Goal: Transaction & Acquisition: Subscribe to service/newsletter

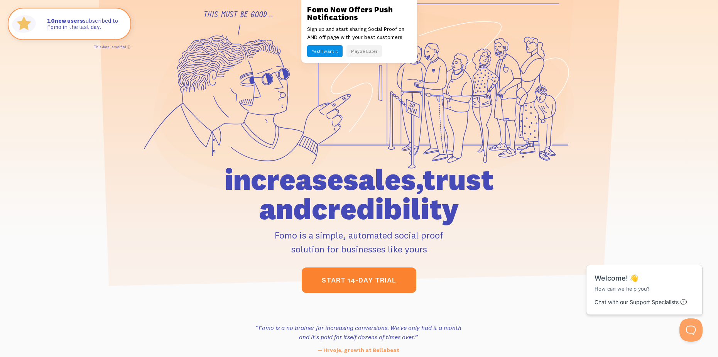
scroll to position [77, 0]
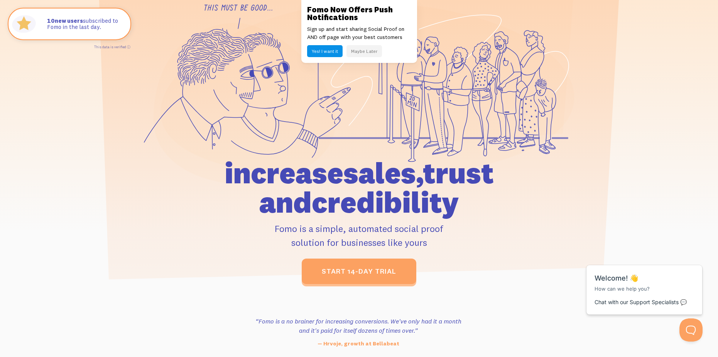
click at [370, 259] on div "start 14-day trial" at bounding box center [358, 270] width 357 height 25
click at [354, 43] on div "Fomo Now Offers Push Notifications Sign up and start sharing Social Proof on AN…" at bounding box center [359, 31] width 116 height 63
click at [362, 50] on button "Maybe Later" at bounding box center [363, 51] width 35 height 12
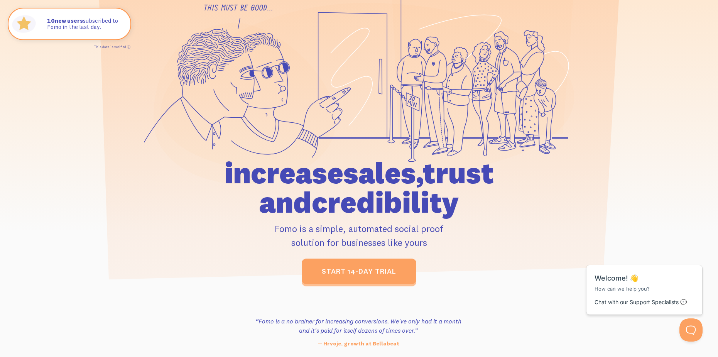
click at [372, 259] on div "start 14-day trial" at bounding box center [358, 270] width 357 height 25
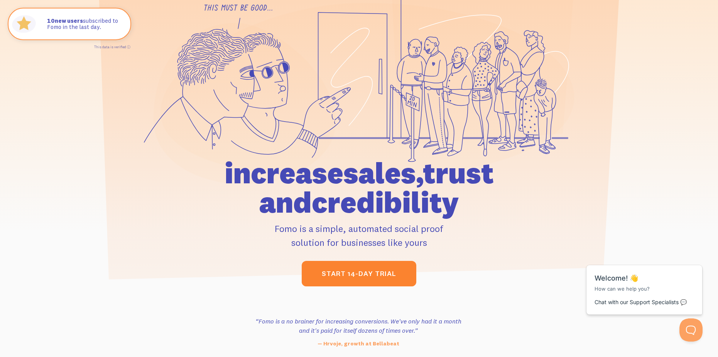
click at [371, 275] on link "start 14-day trial" at bounding box center [359, 273] width 115 height 25
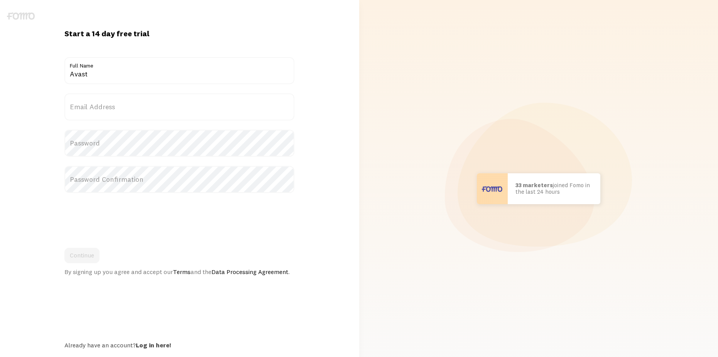
type input "Avast"
paste input "julien.conde@etu.univ-orleans.fr"
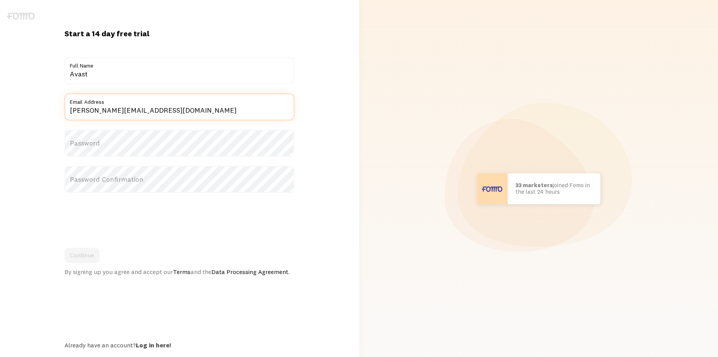
type input "julien.conde@etu.univ-orleans.fr"
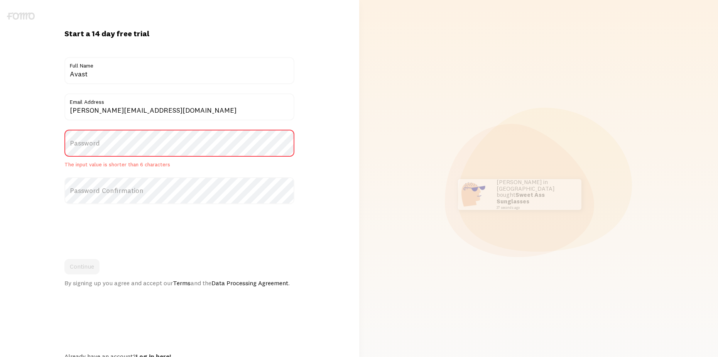
click at [480, 143] on div "Scott in San Francisco bought Sweet Ass Sunglasses 37 seconds ago Mr. Bean in E…" at bounding box center [539, 194] width 350 height 388
click at [140, 138] on label "Password" at bounding box center [179, 143] width 230 height 27
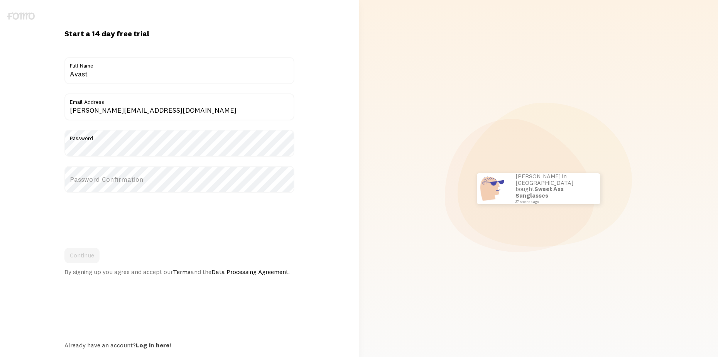
click at [123, 180] on label "Password Confirmation" at bounding box center [179, 179] width 230 height 27
drag, startPoint x: 88, startPoint y: 249, endPoint x: 137, endPoint y: 240, distance: 50.3
click at [88, 250] on button "Continue" at bounding box center [81, 255] width 35 height 15
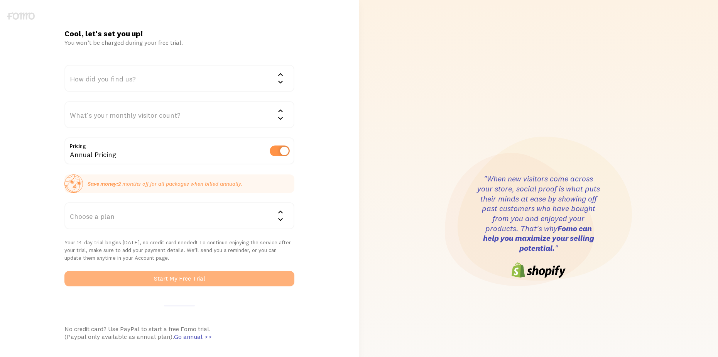
click at [195, 276] on button "Start My Free Trial" at bounding box center [179, 278] width 230 height 15
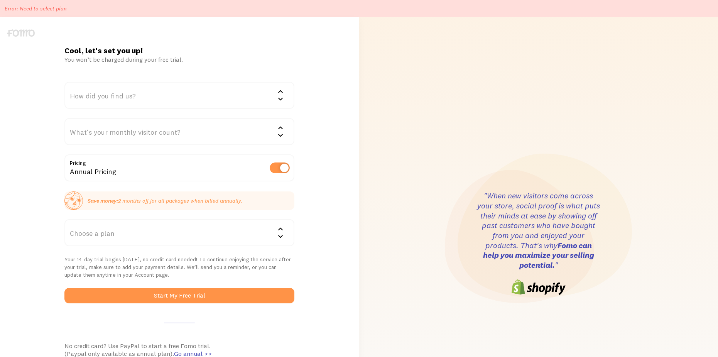
click at [146, 226] on div "Choose a plan" at bounding box center [179, 232] width 230 height 27
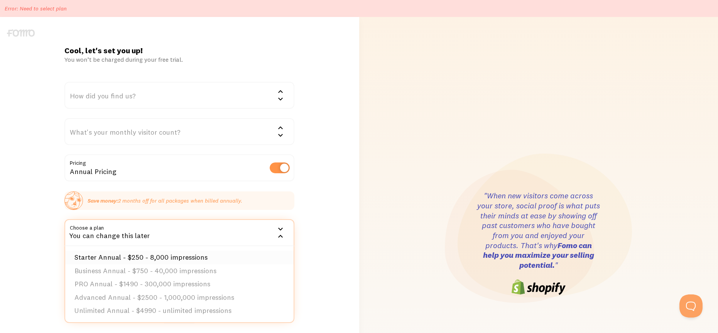
click at [167, 256] on li "Starter Annual - $250 - 8,000 impressions" at bounding box center [179, 257] width 228 height 13
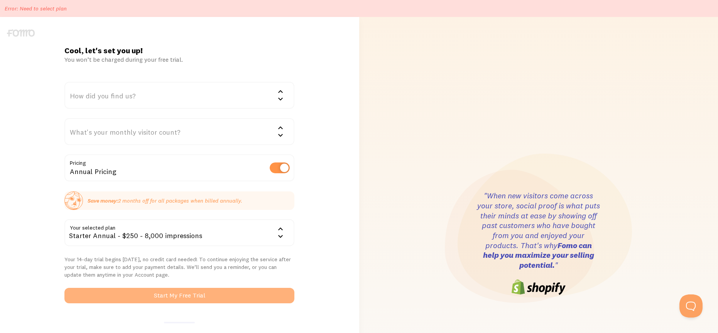
click at [189, 293] on button "Start My Free Trial" at bounding box center [179, 295] width 230 height 15
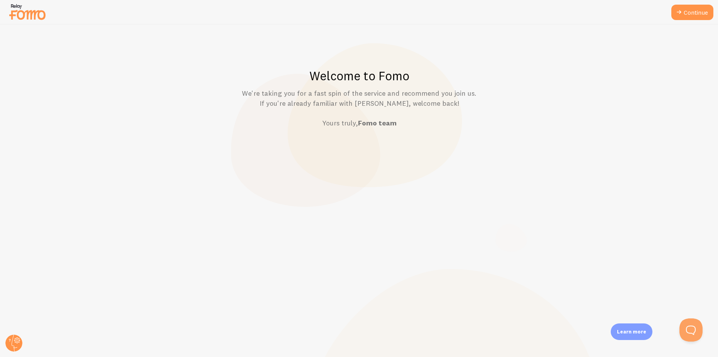
click at [716, 10] on div at bounding box center [359, 12] width 718 height 25
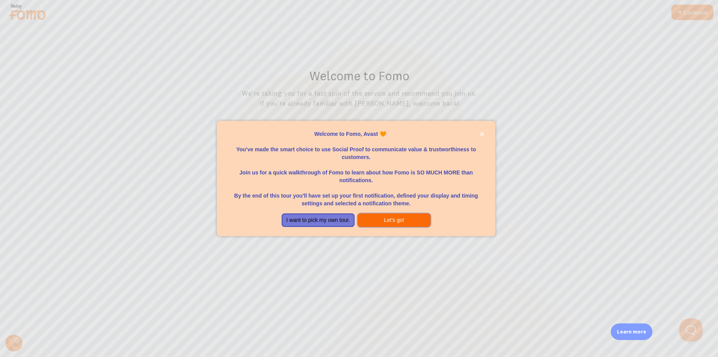
click at [403, 222] on button "Let's go!" at bounding box center [393, 220] width 73 height 14
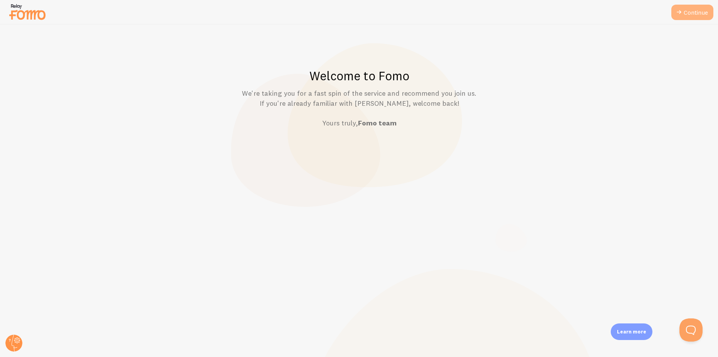
click at [691, 17] on link "Continue" at bounding box center [692, 12] width 42 height 15
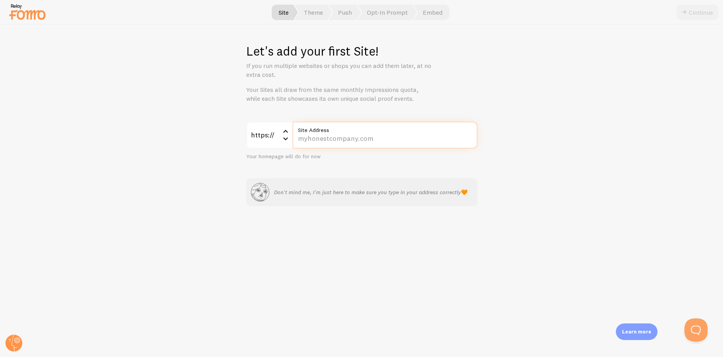
click at [343, 140] on input "Site Address" at bounding box center [385, 134] width 185 height 27
click at [314, 9] on span "Theme" at bounding box center [314, 12] width 38 height 15
click at [354, 11] on span "Push" at bounding box center [345, 12] width 32 height 15
click at [376, 12] on span "Opt-In Prompt" at bounding box center [387, 12] width 59 height 15
click at [330, 145] on input "Site Address" at bounding box center [385, 134] width 185 height 27
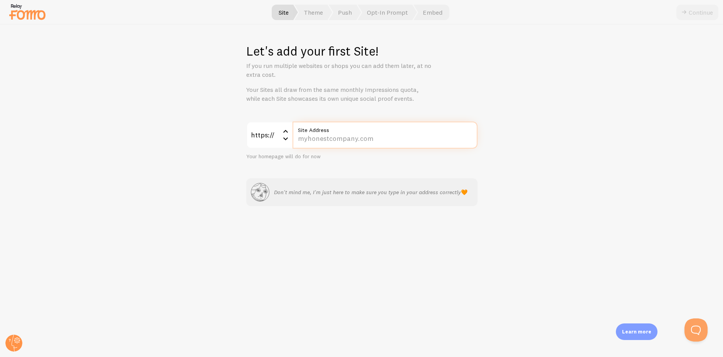
paste input "[DOMAIN_NAME][URL]"
type input "[DOMAIN_NAME][URL]"
click at [691, 2] on div at bounding box center [361, 12] width 723 height 25
click at [696, 15] on button "Continue" at bounding box center [698, 12] width 42 height 15
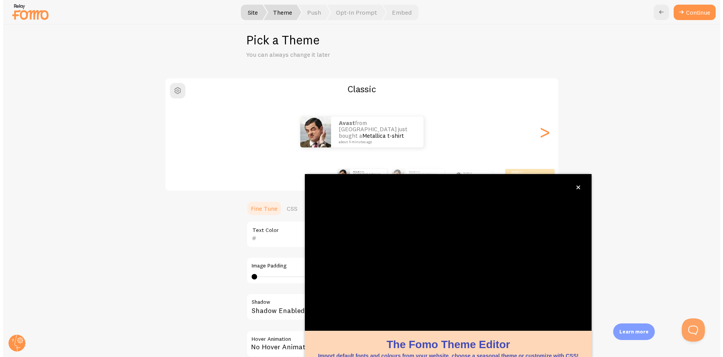
scroll to position [29, 0]
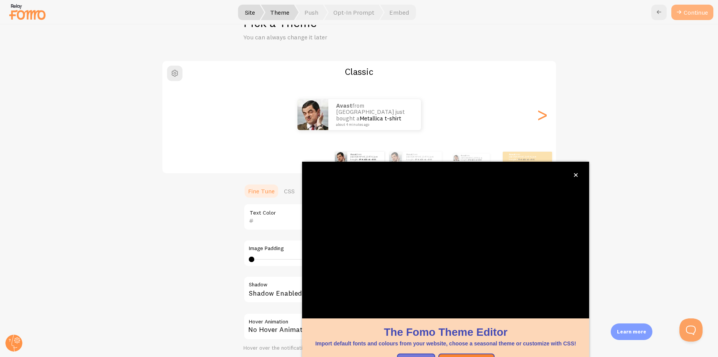
click at [687, 8] on button "Continue" at bounding box center [692, 12] width 42 height 15
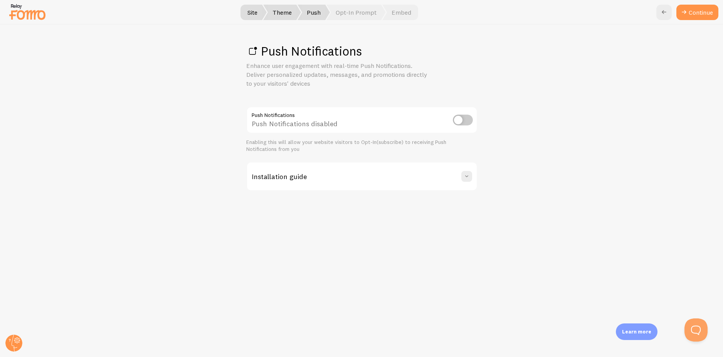
click at [468, 122] on input "checkbox" at bounding box center [463, 120] width 20 height 11
checkbox input "true"
click at [693, 12] on link "Continue" at bounding box center [698, 12] width 42 height 15
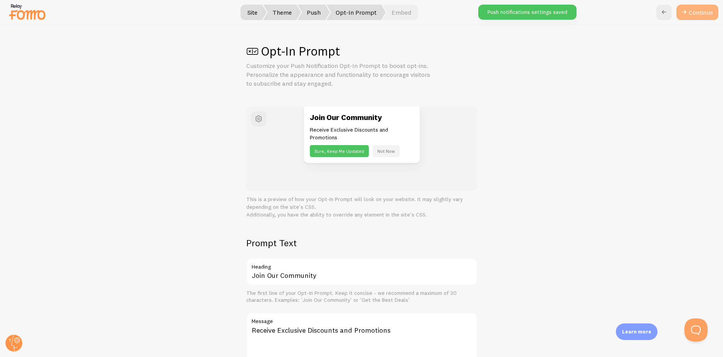
click at [706, 15] on button "Continue" at bounding box center [698, 12] width 42 height 15
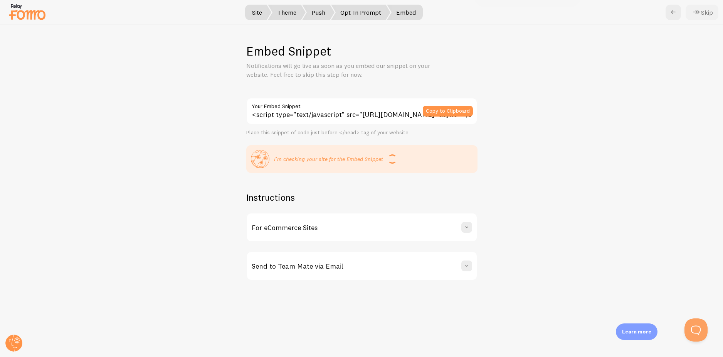
click at [707, 10] on button "Skip" at bounding box center [702, 12] width 33 height 15
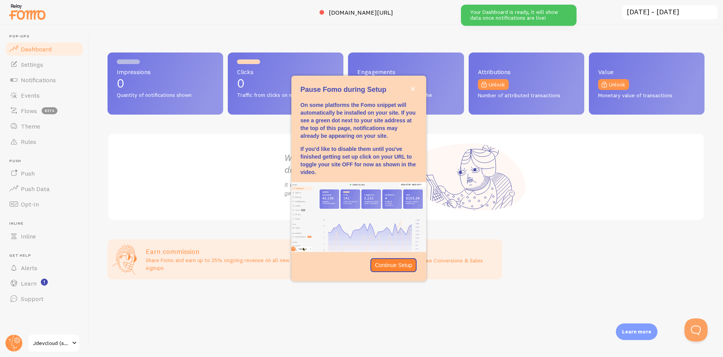
click at [239, 151] on div "We're capturing data for you It will be ready once you get some traffic" at bounding box center [406, 177] width 597 height 88
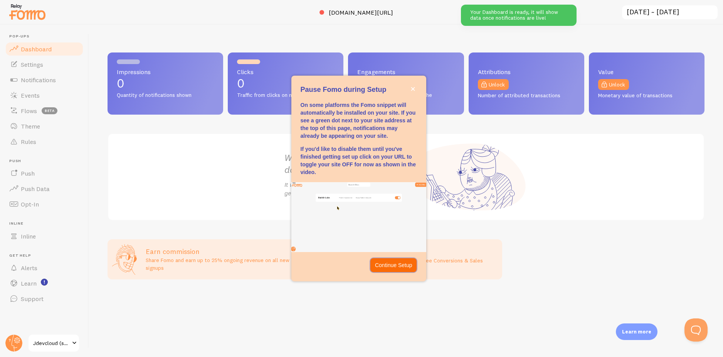
click at [402, 267] on p "Continue Setup" at bounding box center [393, 265] width 37 height 8
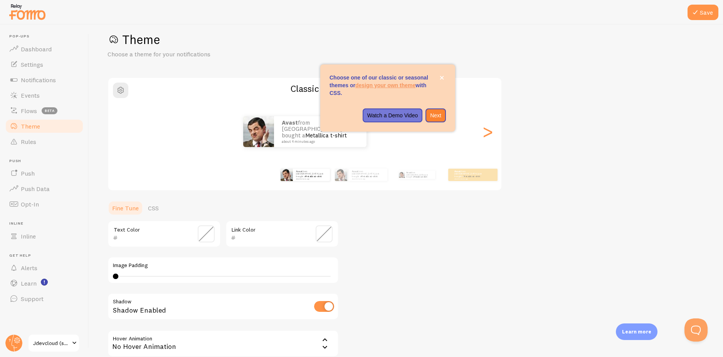
scroll to position [29, 0]
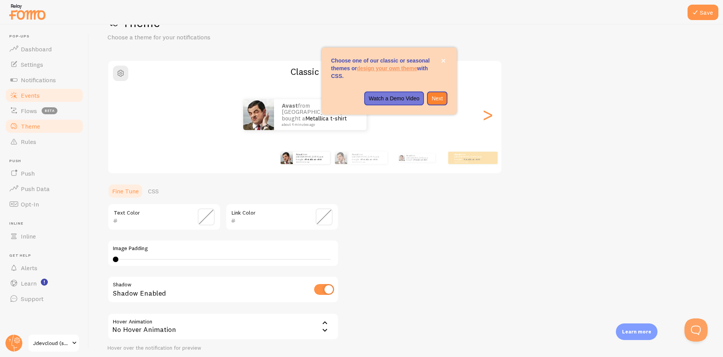
click at [35, 93] on span "Events" at bounding box center [30, 95] width 19 height 8
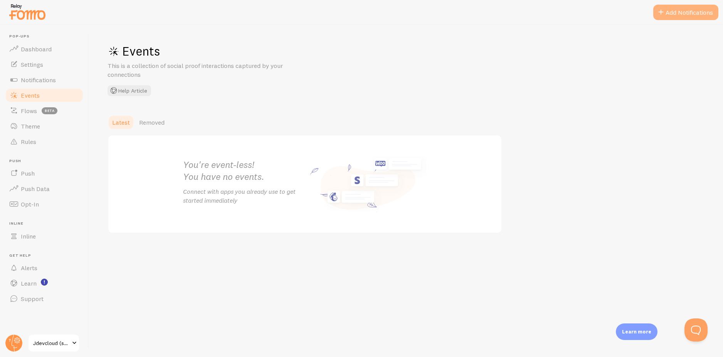
click at [679, 13] on button "Add Notifications" at bounding box center [686, 12] width 65 height 15
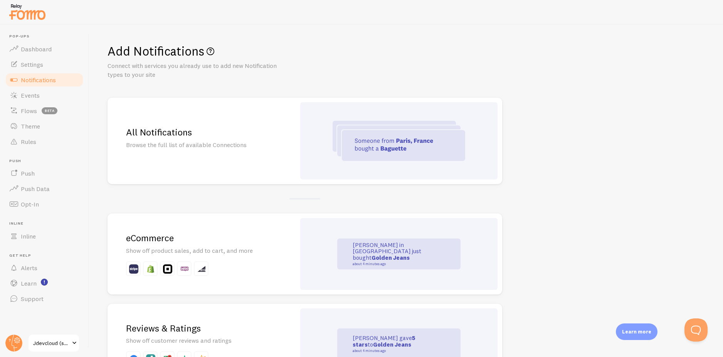
click at [389, 151] on img at bounding box center [399, 141] width 133 height 40
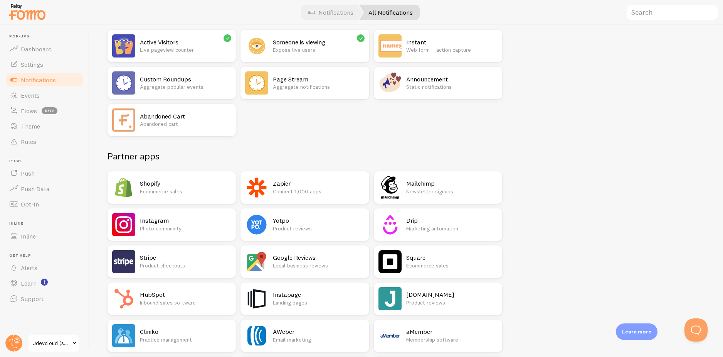
scroll to position [154, 0]
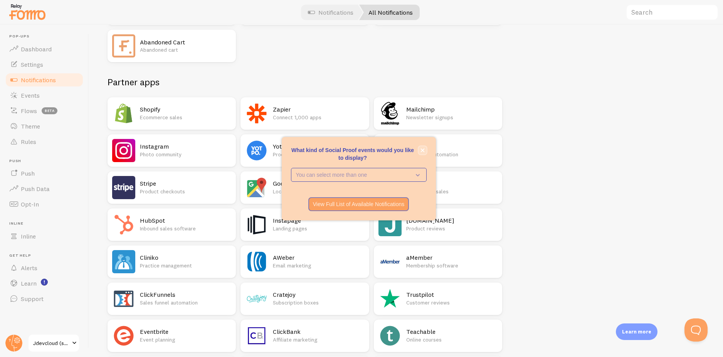
click at [423, 150] on icon "close," at bounding box center [423, 150] width 4 height 4
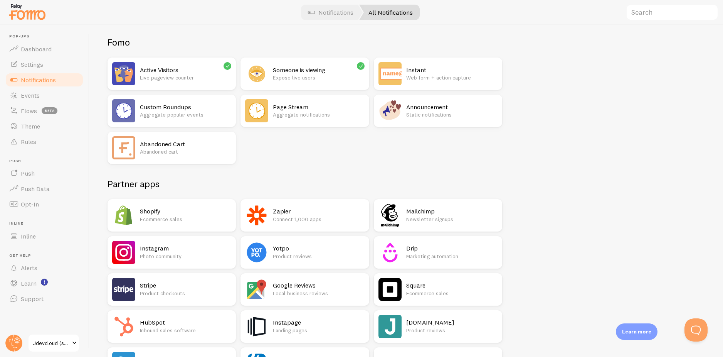
scroll to position [0, 0]
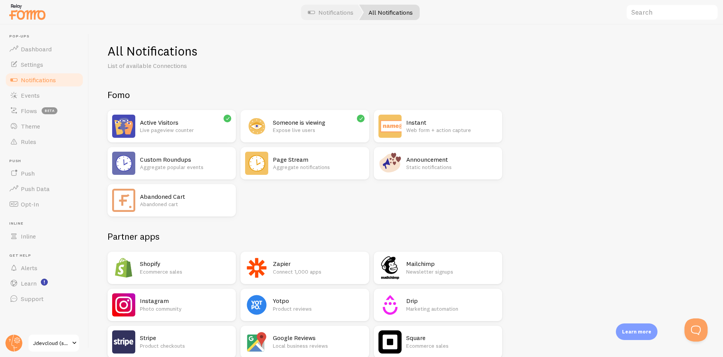
click at [193, 128] on p "Live pageview counter" at bounding box center [185, 130] width 91 height 8
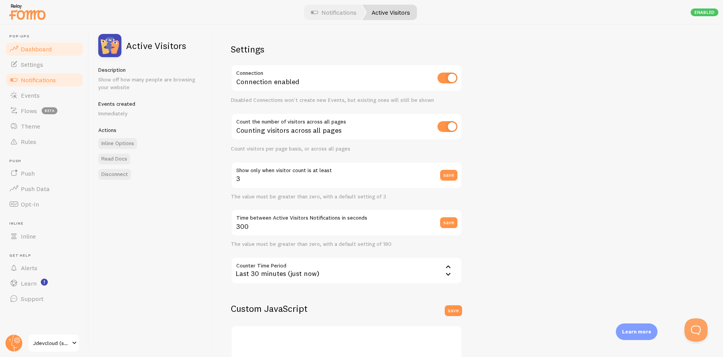
click at [52, 47] on link "Dashboard" at bounding box center [44, 48] width 79 height 15
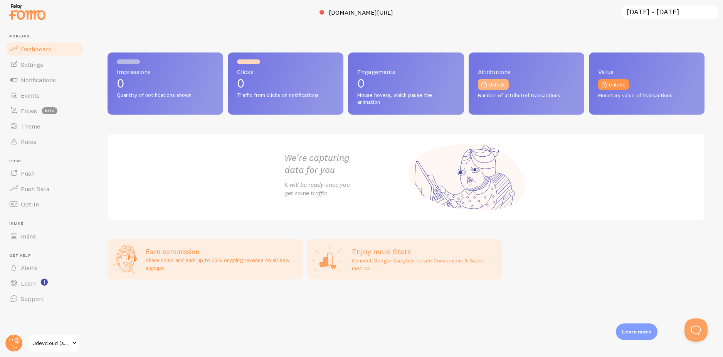
click at [495, 80] on link "Unlock" at bounding box center [493, 84] width 31 height 11
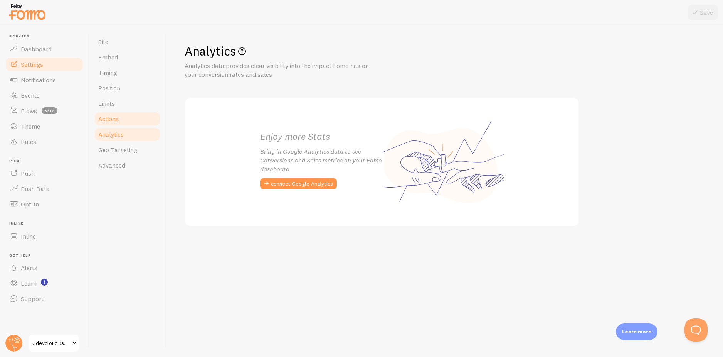
click at [125, 112] on link "Actions" at bounding box center [127, 118] width 67 height 15
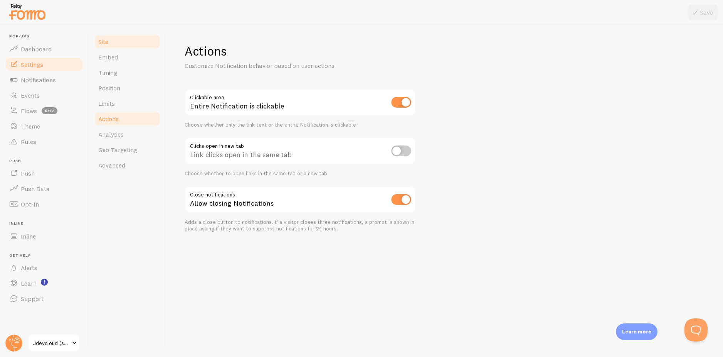
click at [123, 42] on link "Site" at bounding box center [127, 41] width 67 height 15
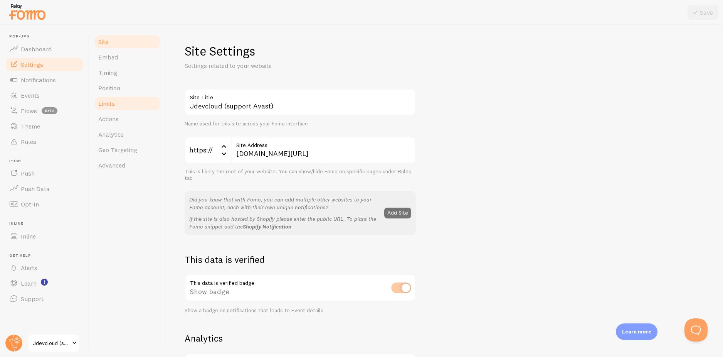
click at [118, 102] on link "Limits" at bounding box center [127, 103] width 67 height 15
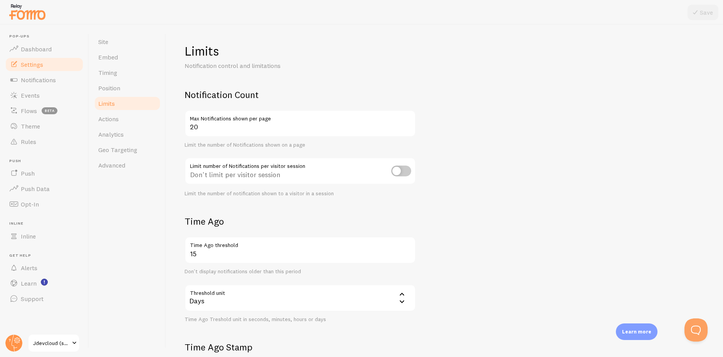
scroll to position [143, 0]
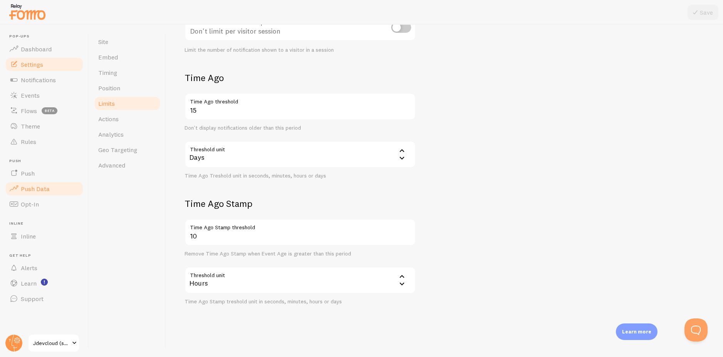
click at [40, 185] on span "Push Data" at bounding box center [35, 189] width 29 height 8
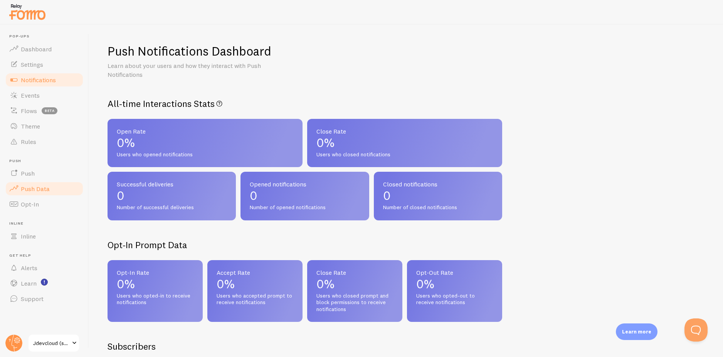
click at [37, 81] on span "Notifications" at bounding box center [38, 80] width 35 height 8
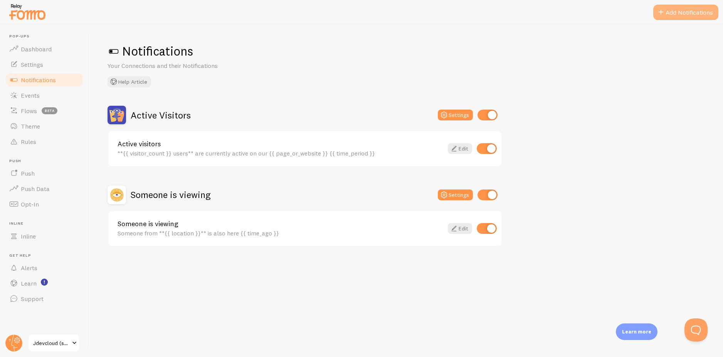
click at [693, 15] on button "Add Notifications" at bounding box center [686, 12] width 65 height 15
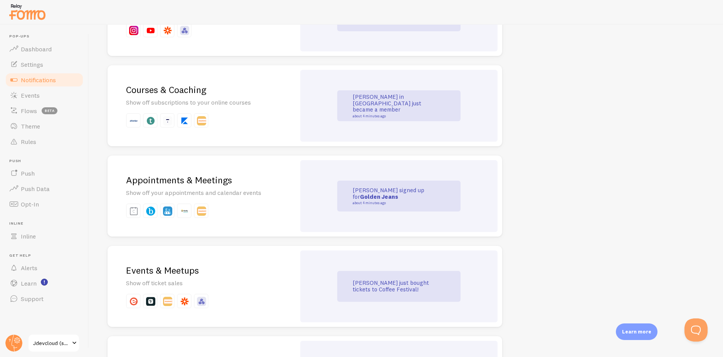
scroll to position [1311, 0]
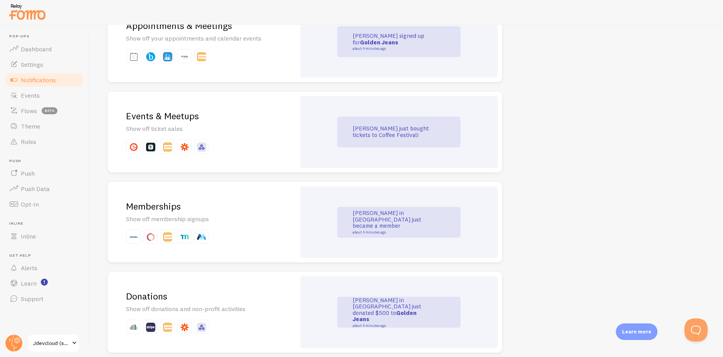
click at [245, 140] on p at bounding box center [201, 146] width 151 height 15
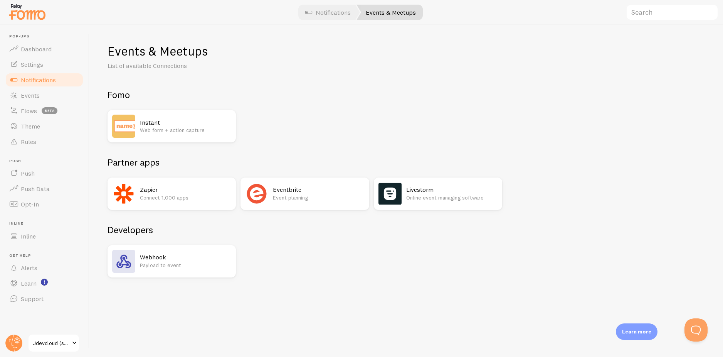
click at [182, 128] on p "Web form + action capture" at bounding box center [185, 130] width 91 height 8
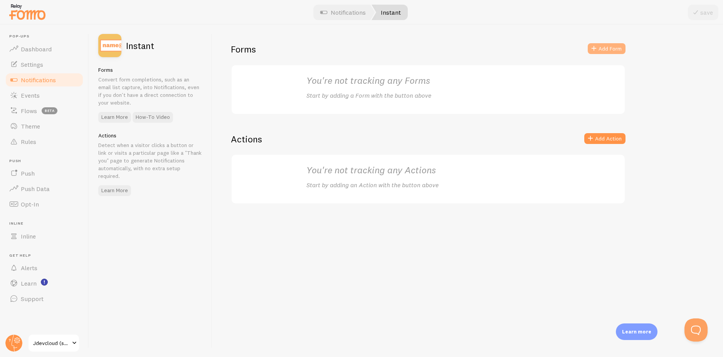
click at [612, 51] on button "Add Form" at bounding box center [607, 48] width 38 height 11
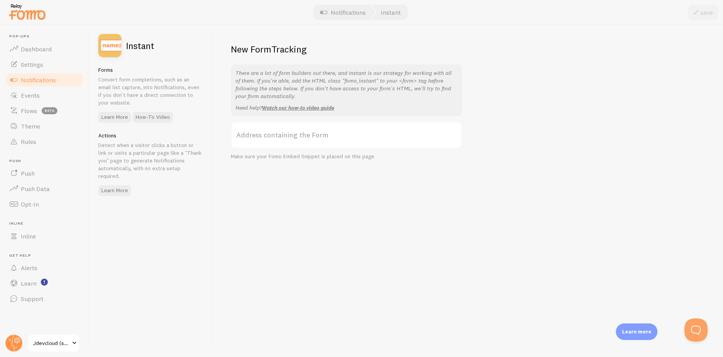
click at [339, 130] on label "Address containing the Form" at bounding box center [346, 134] width 231 height 27
click at [339, 130] on input "Address containing the Form" at bounding box center [346, 134] width 231 height 27
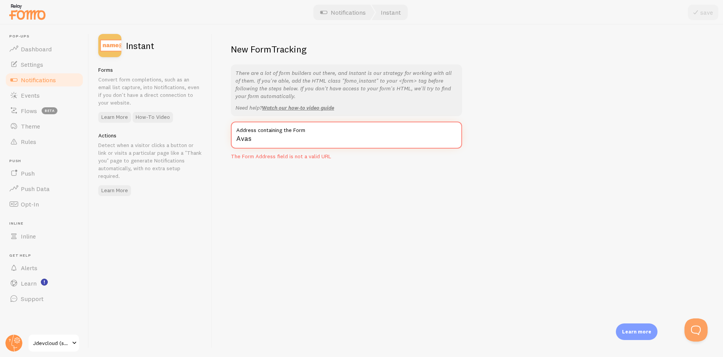
type input "Avas"
click at [59, 332] on link "Jdevcloud (support Avast)" at bounding box center [54, 343] width 52 height 19
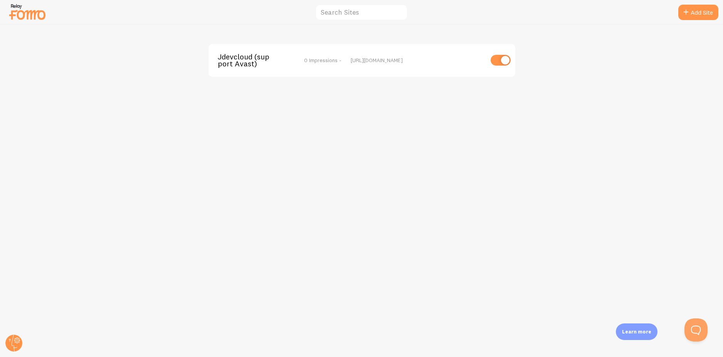
click at [409, 62] on div "[URL][DOMAIN_NAME]" at bounding box center [417, 60] width 133 height 7
click at [260, 51] on div "Jdevcloud (support Avast) 0 Impressions - [URL][DOMAIN_NAME]" at bounding box center [362, 60] width 307 height 33
click at [256, 60] on span "Jdevcloud (support Avast)" at bounding box center [249, 60] width 62 height 14
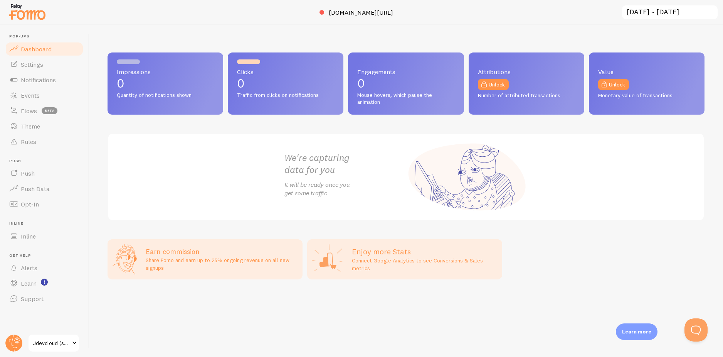
click at [199, 255] on h3 "Earn commission" at bounding box center [222, 251] width 152 height 9
click at [404, 10] on span at bounding box center [398, 12] width 9 height 9
click at [495, 81] on link "Unlock" at bounding box center [493, 84] width 31 height 11
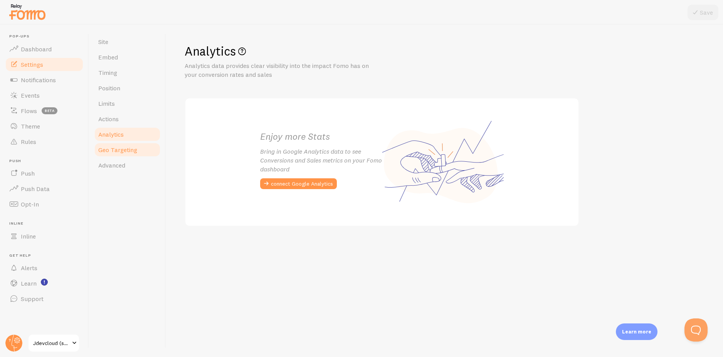
click at [131, 152] on span "Geo Targeting" at bounding box center [117, 150] width 39 height 8
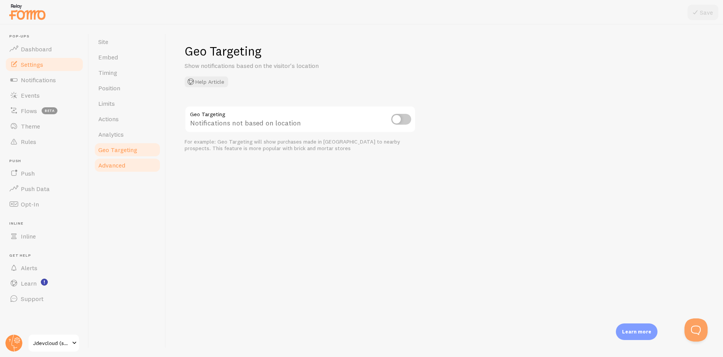
click at [126, 165] on link "Advanced" at bounding box center [127, 164] width 67 height 15
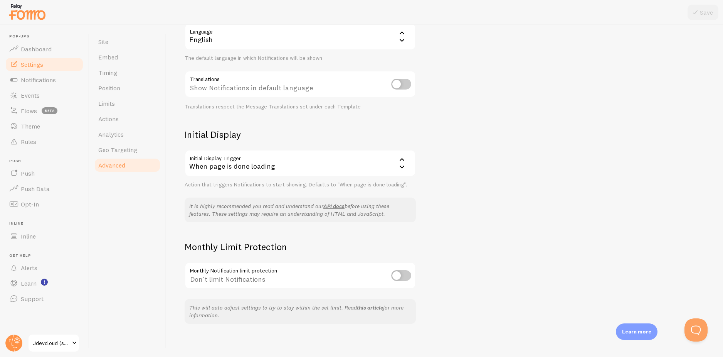
scroll to position [91, 0]
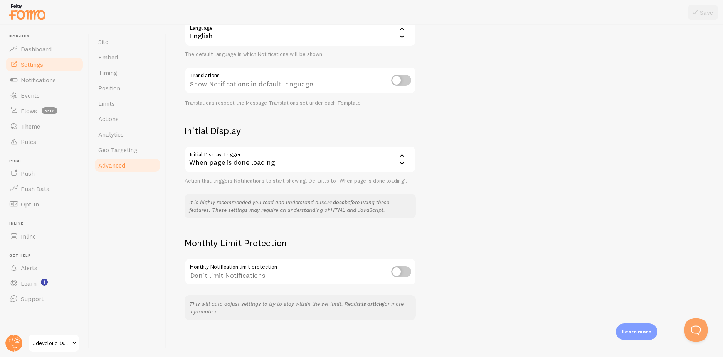
click at [401, 274] on input "checkbox" at bounding box center [401, 271] width 20 height 11
checkbox input "true"
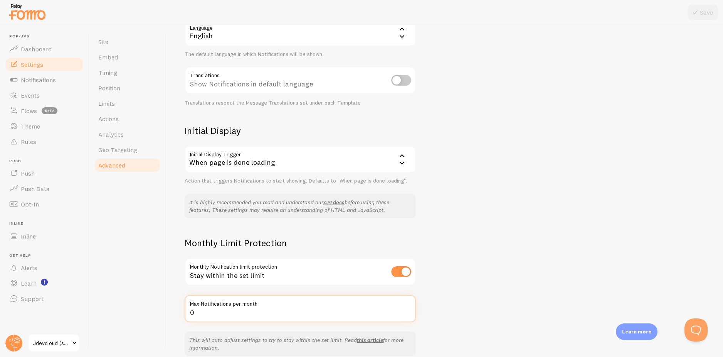
click at [234, 310] on input "0" at bounding box center [300, 308] width 231 height 27
type input "5000000000000000"
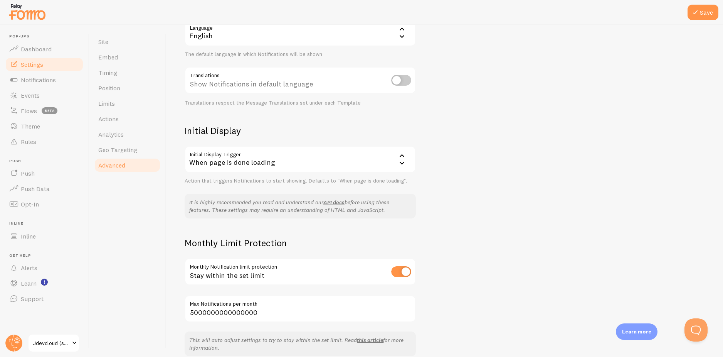
drag, startPoint x: 570, startPoint y: 195, endPoint x: 710, endPoint y: 57, distance: 197.1
click at [573, 195] on div "Advanced Advanced options Language & Translations Help Article Language en Engl…" at bounding box center [444, 191] width 557 height 332
click at [704, 14] on button "Save" at bounding box center [703, 12] width 31 height 15
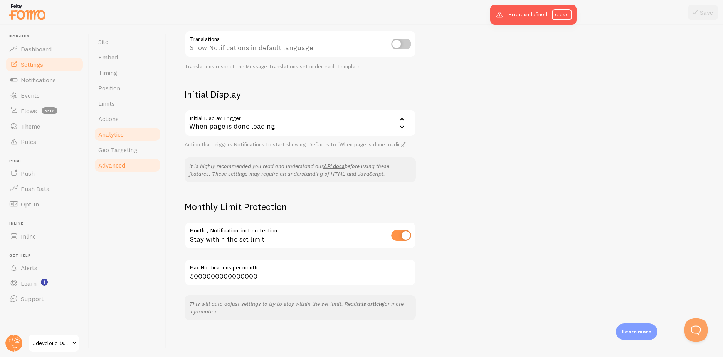
click at [111, 135] on span "Analytics" at bounding box center [110, 134] width 25 height 8
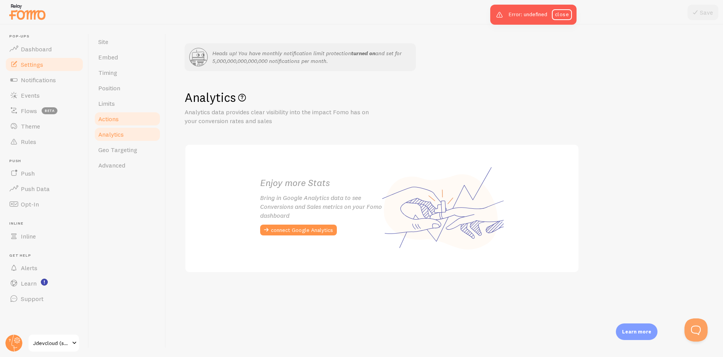
click at [123, 123] on link "Actions" at bounding box center [127, 118] width 67 height 15
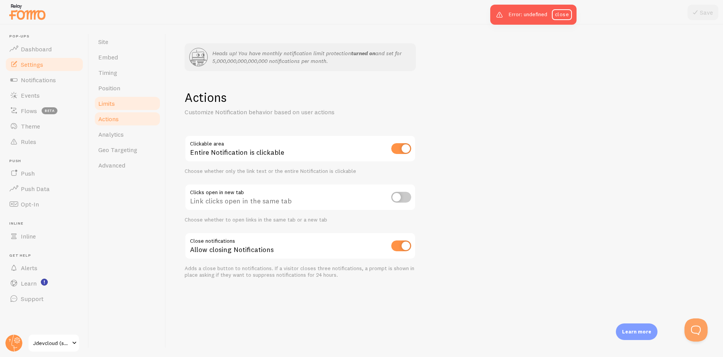
drag, startPoint x: 122, startPoint y: 101, endPoint x: 150, endPoint y: 106, distance: 29.0
click at [122, 101] on link "Limits" at bounding box center [127, 103] width 67 height 15
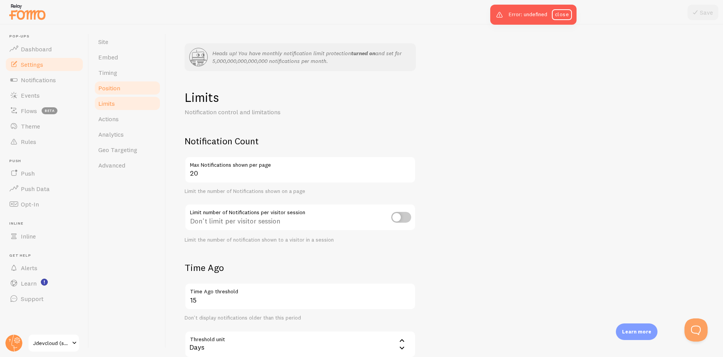
click at [115, 85] on span "Position" at bounding box center [109, 88] width 22 height 8
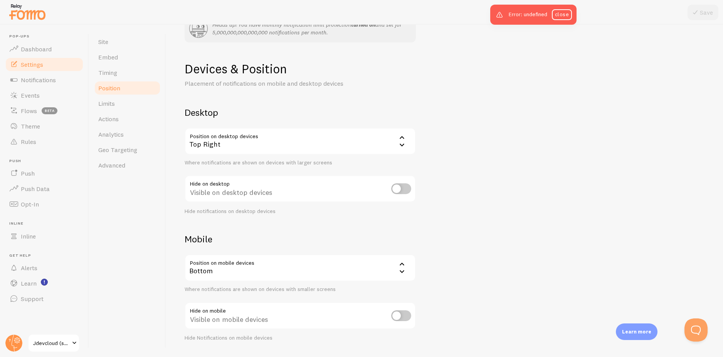
scroll to position [50, 0]
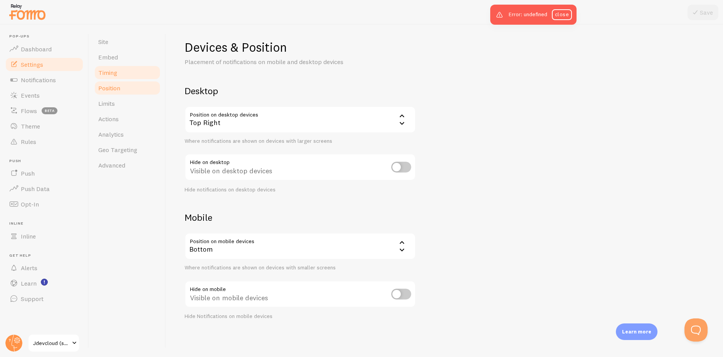
click at [118, 72] on link "Timing" at bounding box center [127, 72] width 67 height 15
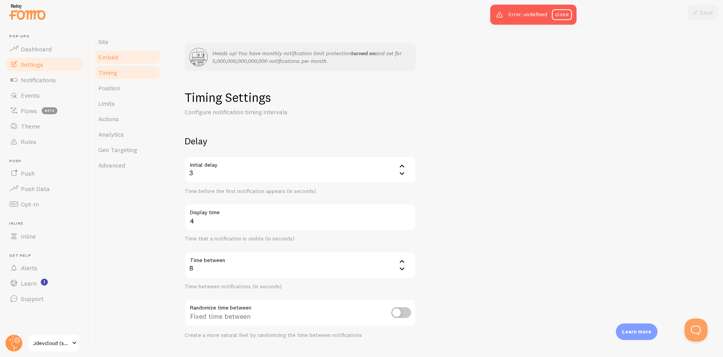
click at [115, 49] on link "Embed" at bounding box center [127, 56] width 67 height 15
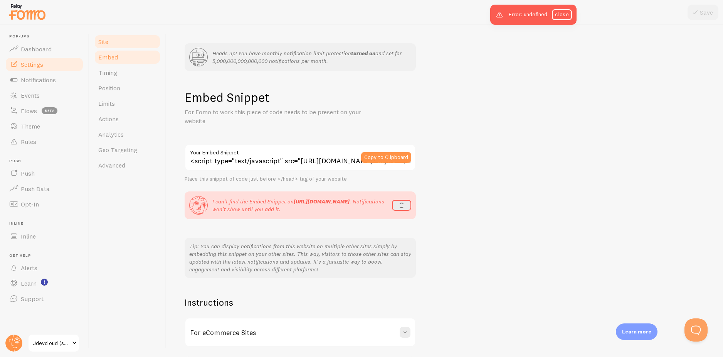
click at [121, 41] on link "Site" at bounding box center [127, 41] width 67 height 15
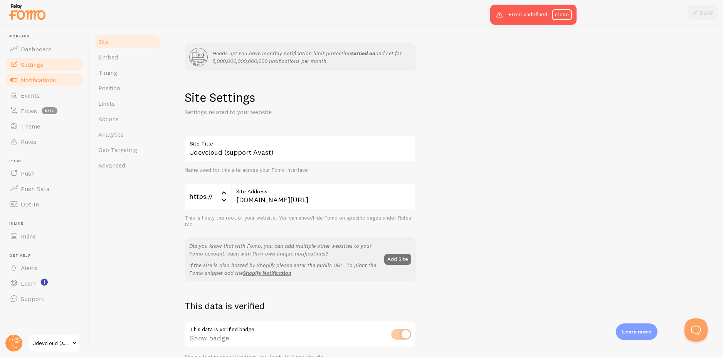
click at [29, 81] on span "Notifications" at bounding box center [38, 80] width 35 height 8
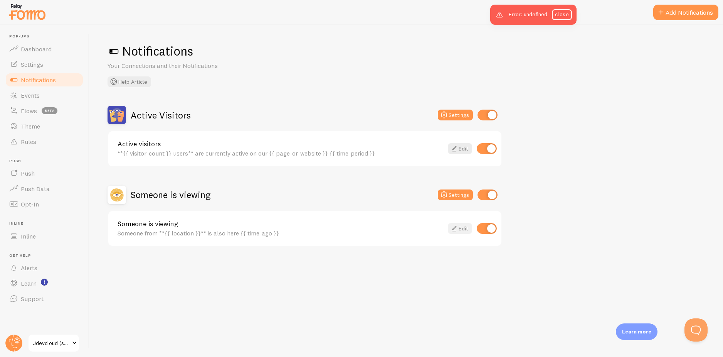
click at [455, 230] on icon at bounding box center [454, 228] width 9 height 9
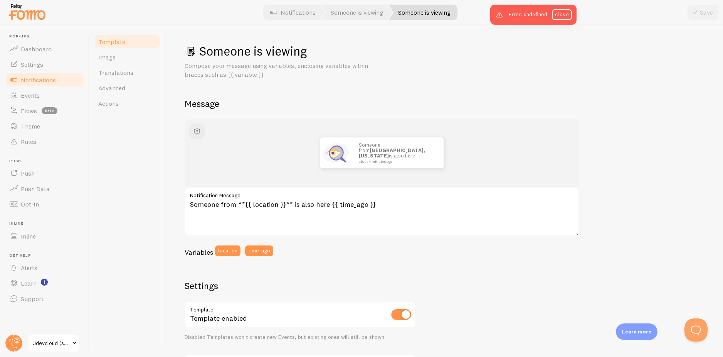
click at [390, 267] on div "Someone from [GEOGRAPHIC_DATA], [US_STATE] is also here about 4 minutes ago Som…" at bounding box center [445, 322] width 520 height 406
drag, startPoint x: 30, startPoint y: 113, endPoint x: 37, endPoint y: 109, distance: 7.5
click at [31, 113] on span "Flows" at bounding box center [29, 111] width 16 height 8
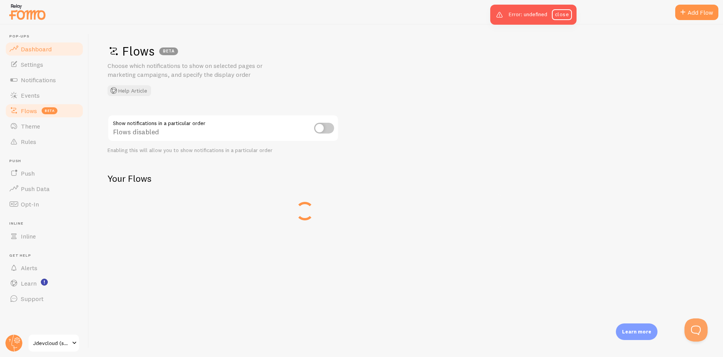
click at [44, 46] on span "Dashboard" at bounding box center [36, 49] width 31 height 8
